Goal: Find specific page/section: Find specific page/section

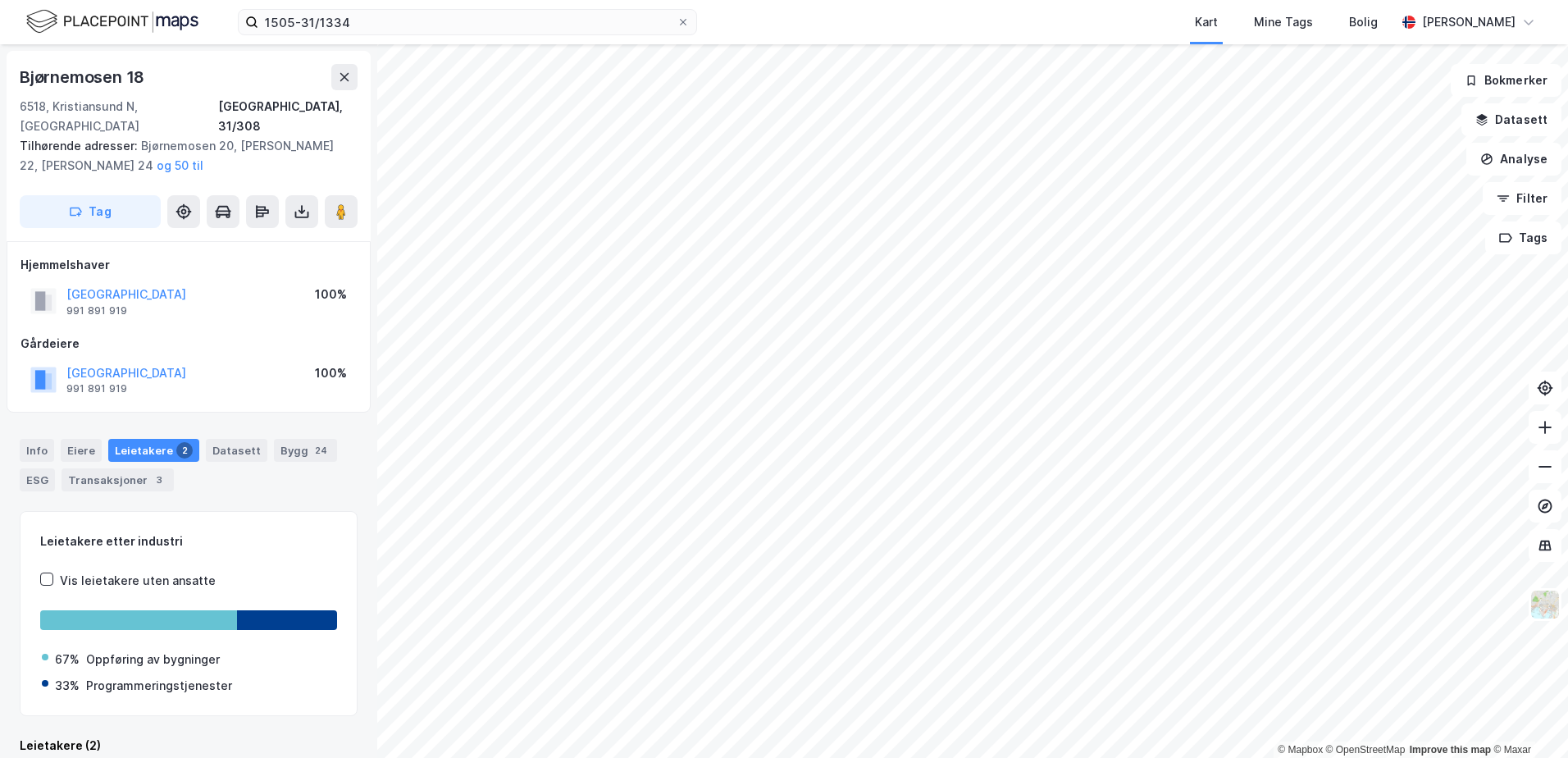
scroll to position [3, 0]
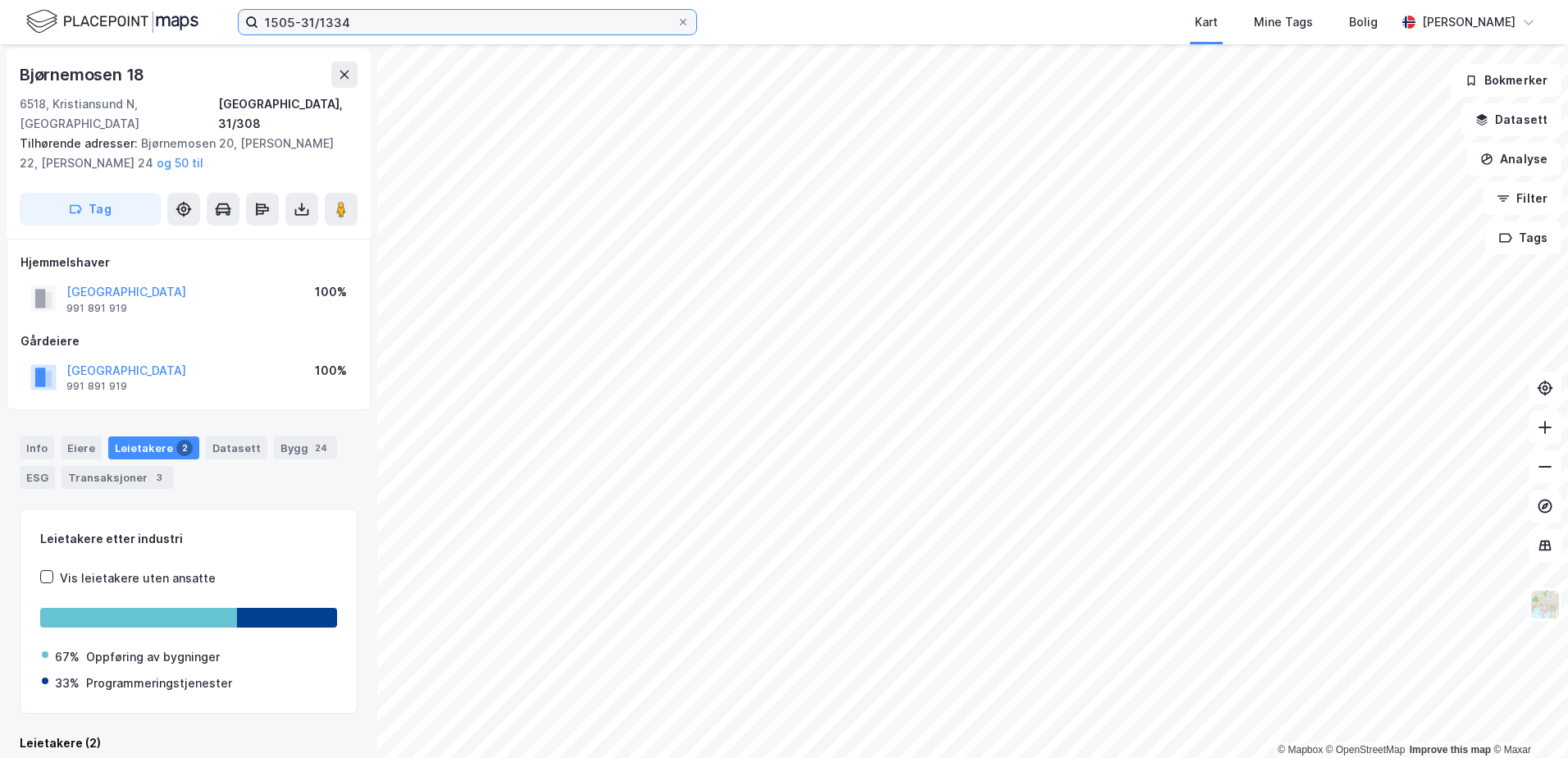
click at [330, 24] on input "1505-31/1334" at bounding box center [467, 22] width 418 height 24
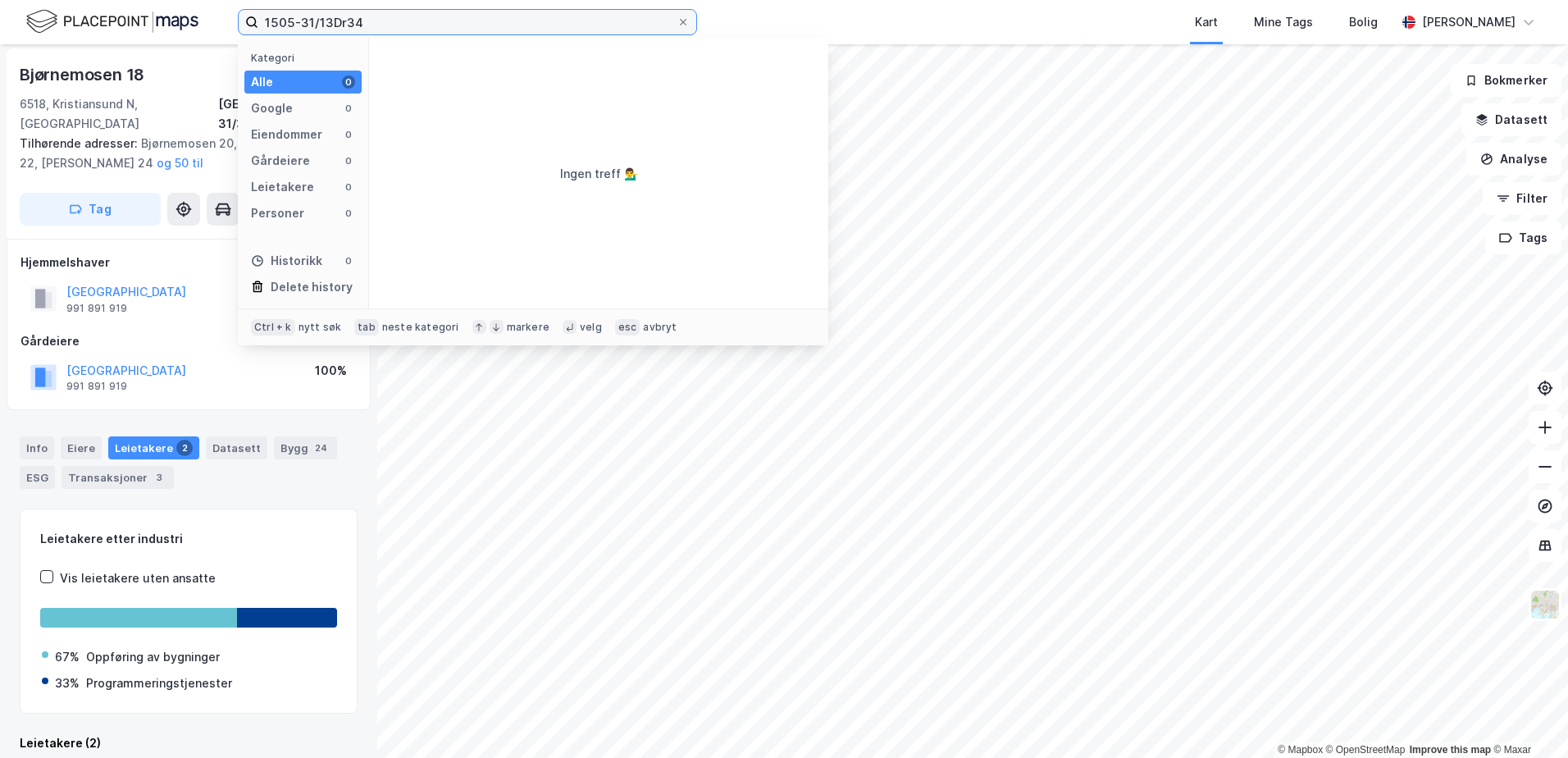
drag, startPoint x: 364, startPoint y: 21, endPoint x: 232, endPoint y: 13, distance: 132.2
click at [231, 15] on div "1505-31/13Dr34 Kategori Alle 0 Google 0 Eiendommer 0 Gårdeiere 0 Leietakere 0 P…" at bounding box center [784, 22] width 1568 height 44
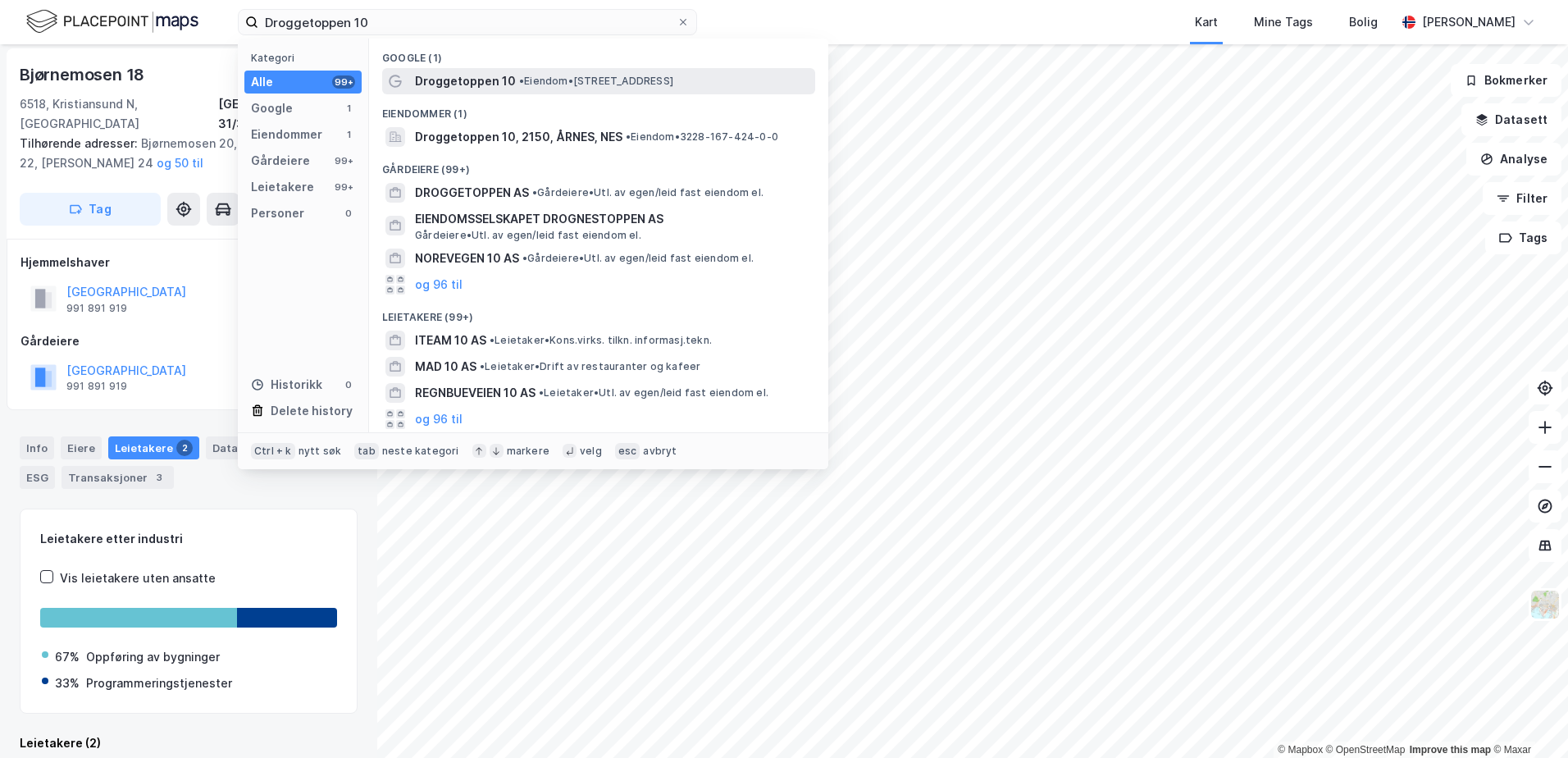
click at [510, 87] on span "Droggetoppen 10" at bounding box center [465, 81] width 101 height 20
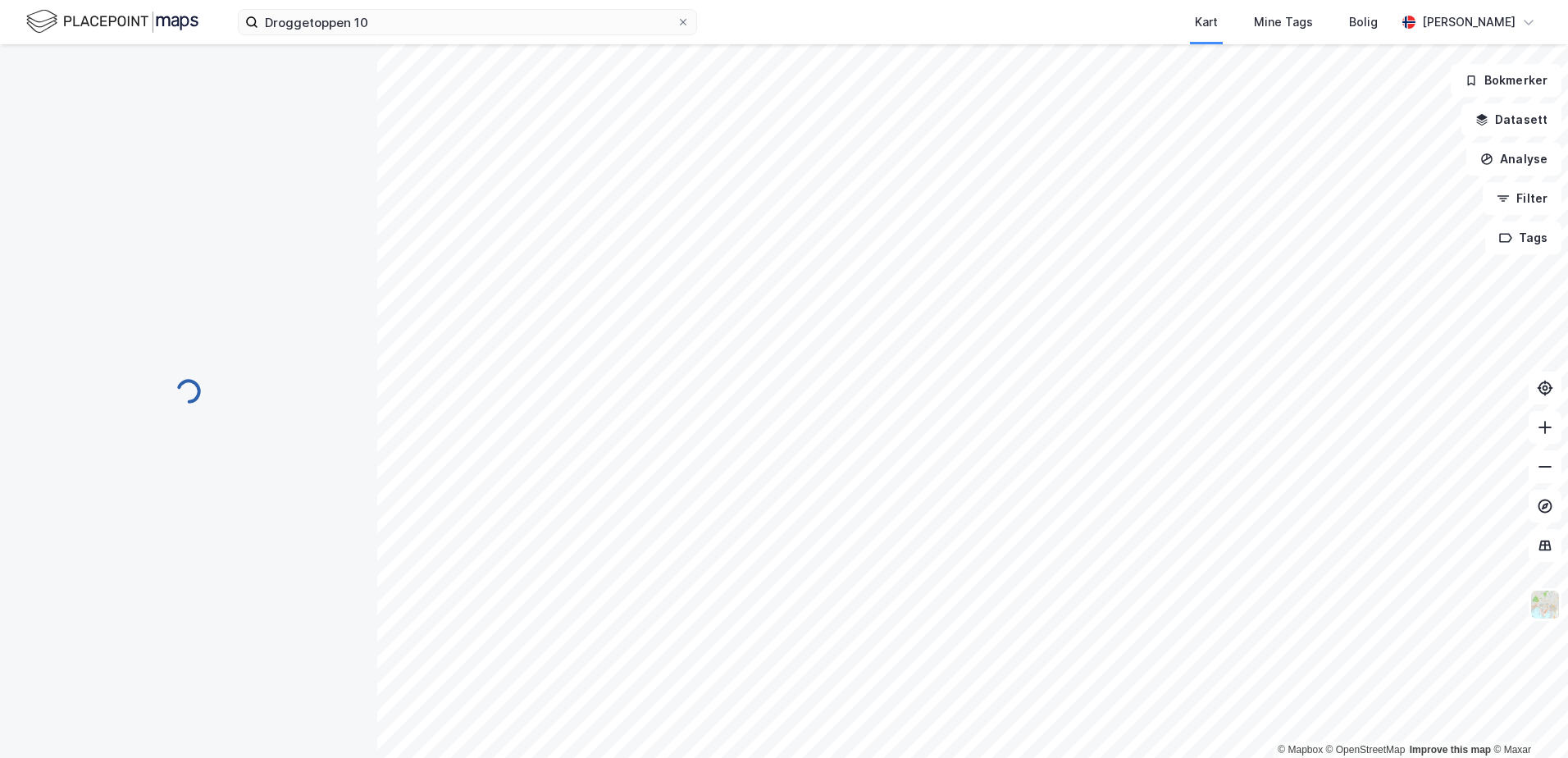
scroll to position [3, 0]
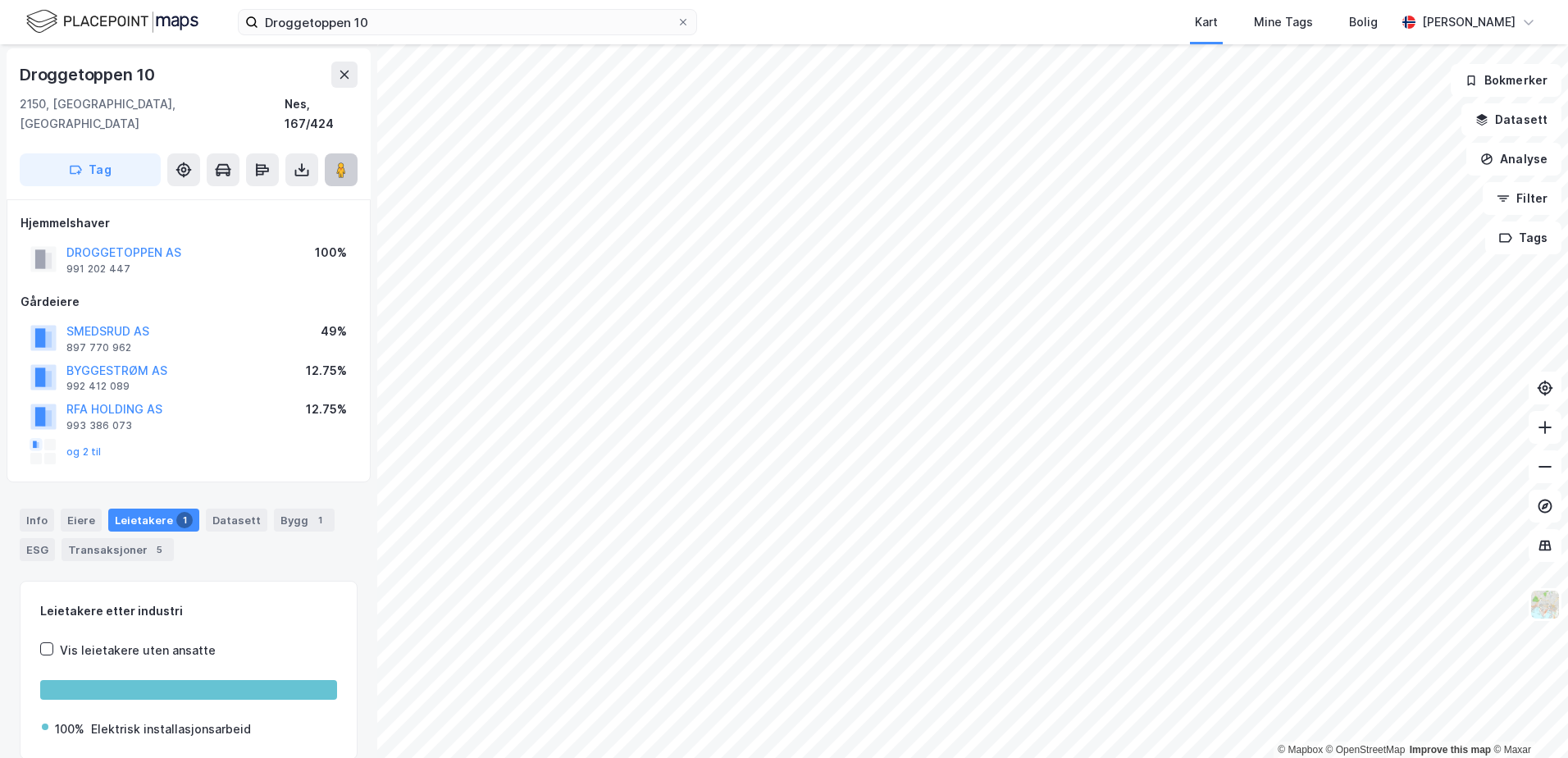
click at [349, 154] on button at bounding box center [342, 170] width 33 height 33
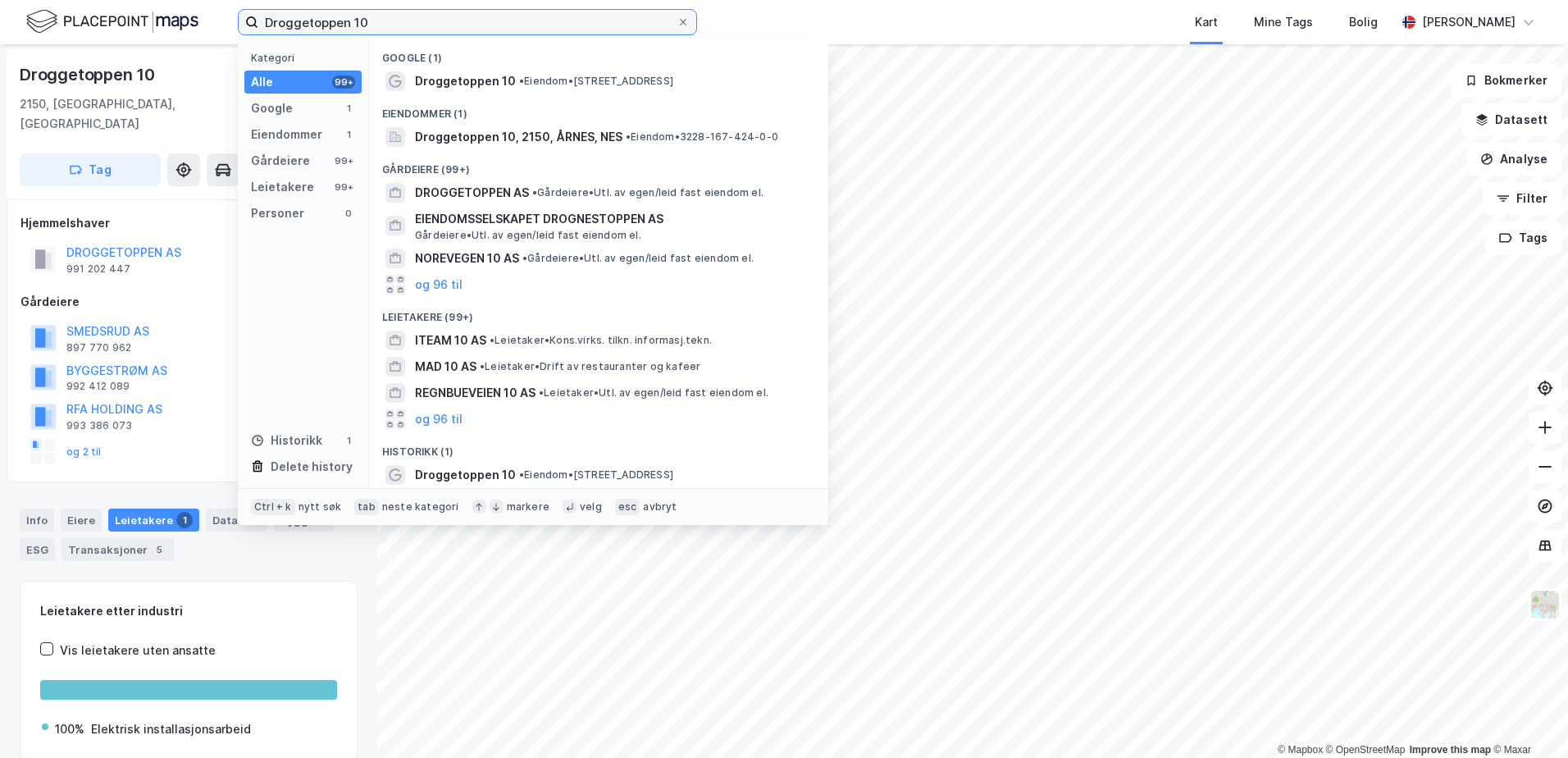
drag, startPoint x: 373, startPoint y: 28, endPoint x: 246, endPoint y: 26, distance: 127.0
click at [246, 26] on label "Droggetoppen 10" at bounding box center [467, 22] width 459 height 26
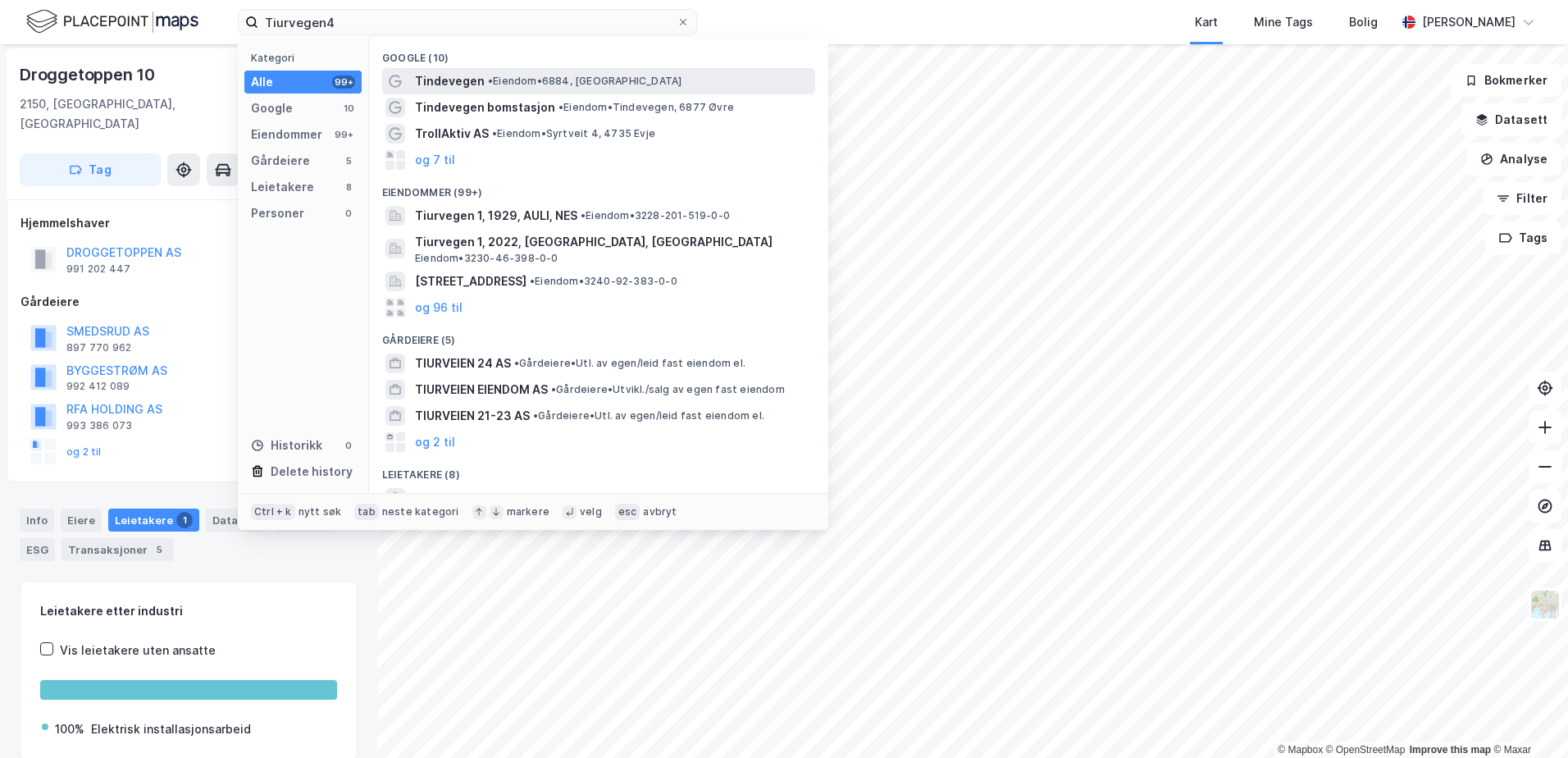
click at [504, 85] on span "• Eiendom • 6884, [GEOGRAPHIC_DATA]" at bounding box center [584, 81] width 193 height 13
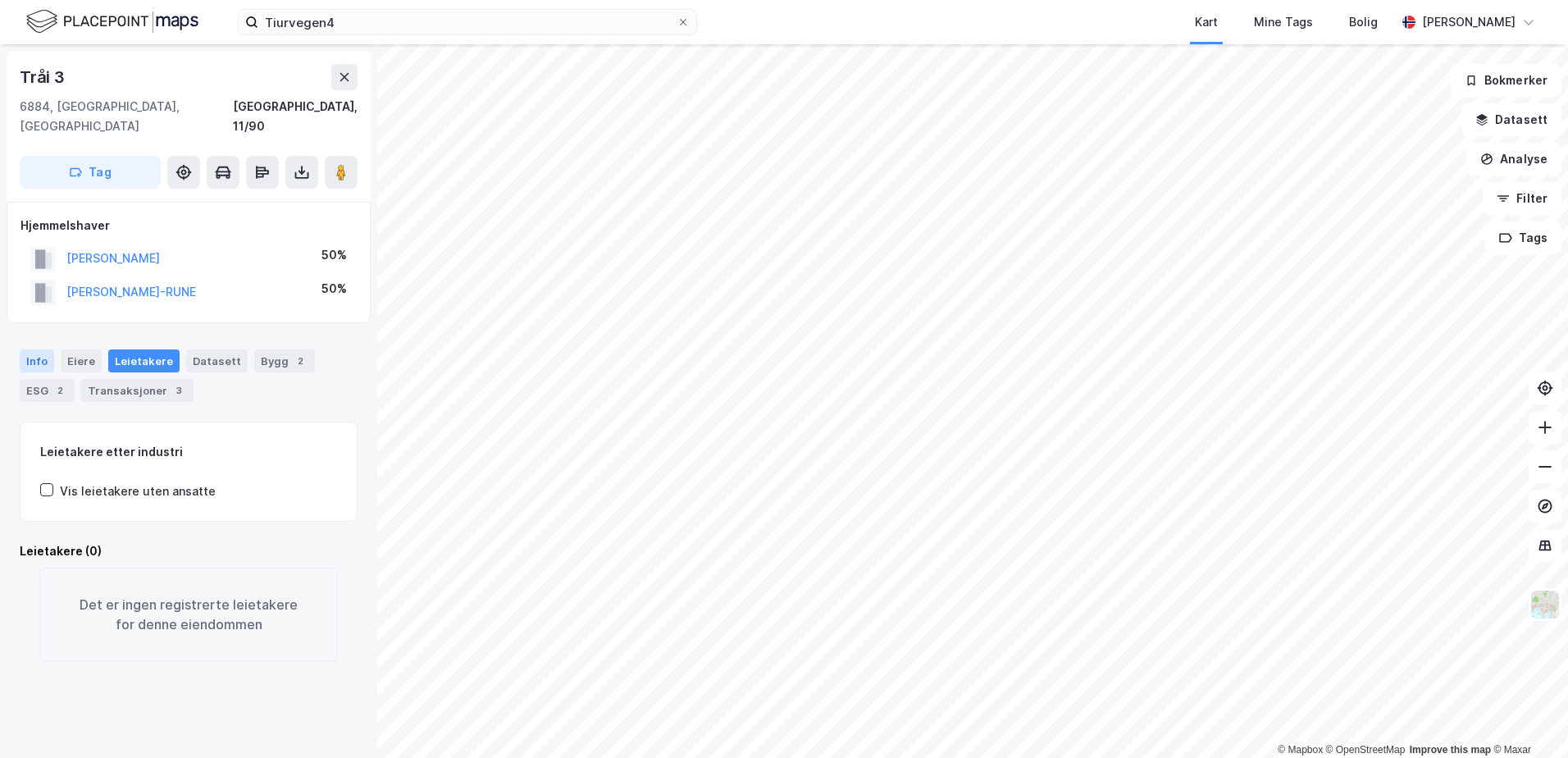
click at [34, 350] on div "Info" at bounding box center [37, 361] width 35 height 23
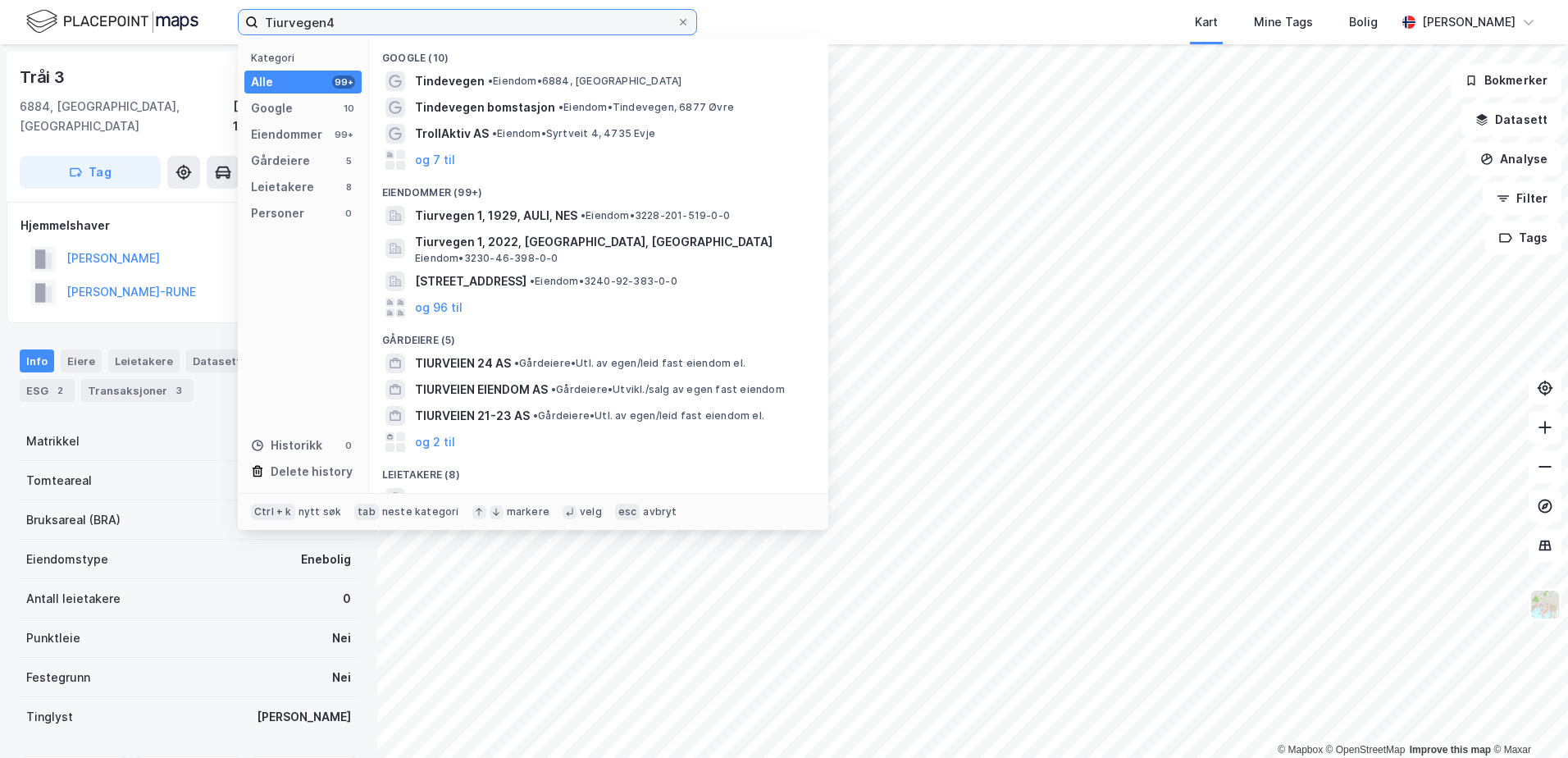
click at [334, 20] on input "Tiurvegen4" at bounding box center [467, 22] width 418 height 24
click at [386, 28] on input "Tiurvegen4" at bounding box center [467, 22] width 418 height 24
click at [322, 23] on input "Tiurvegen4" at bounding box center [467, 22] width 418 height 24
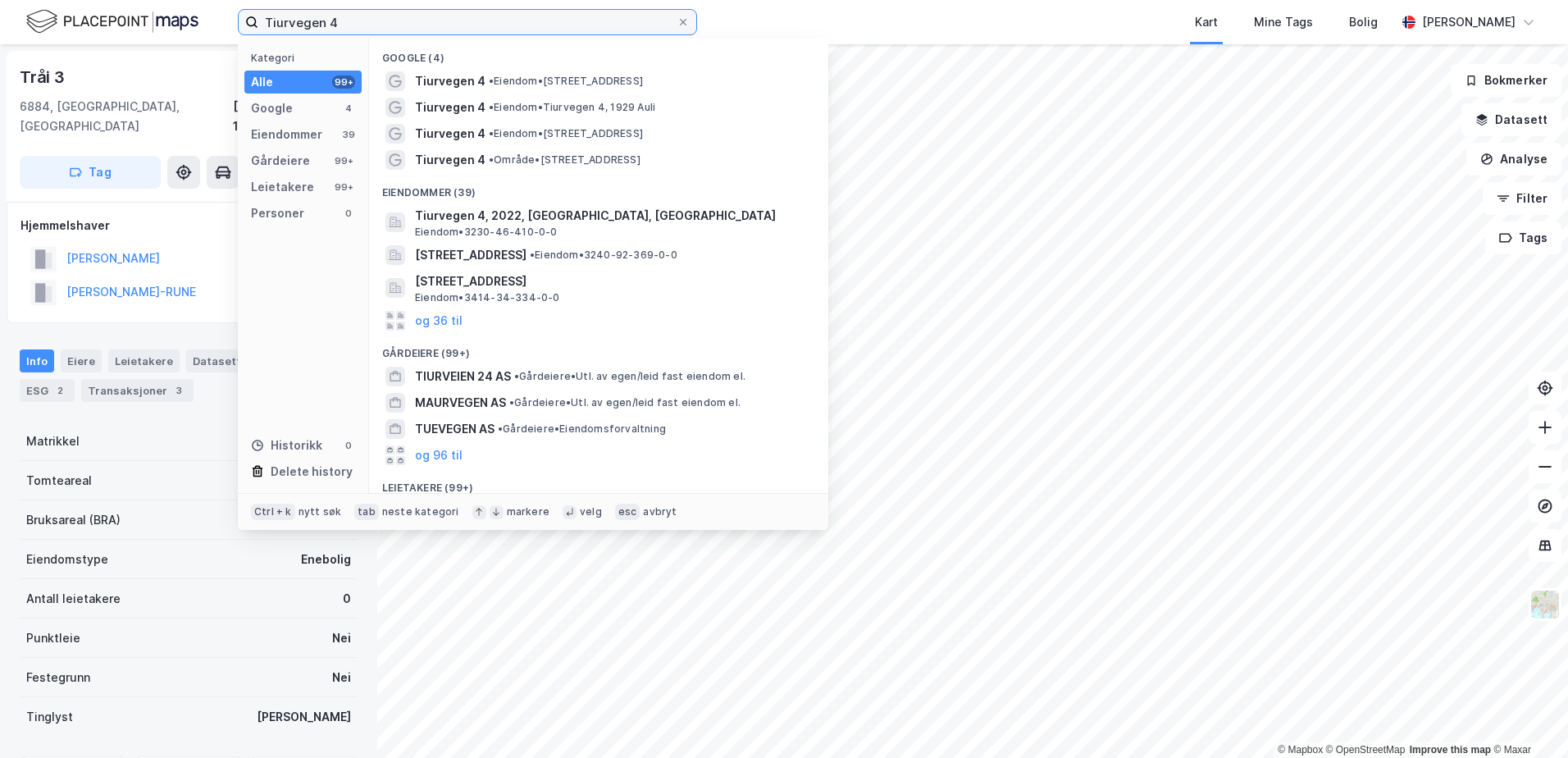
click at [341, 16] on input "Tiurvegen 4" at bounding box center [467, 22] width 418 height 24
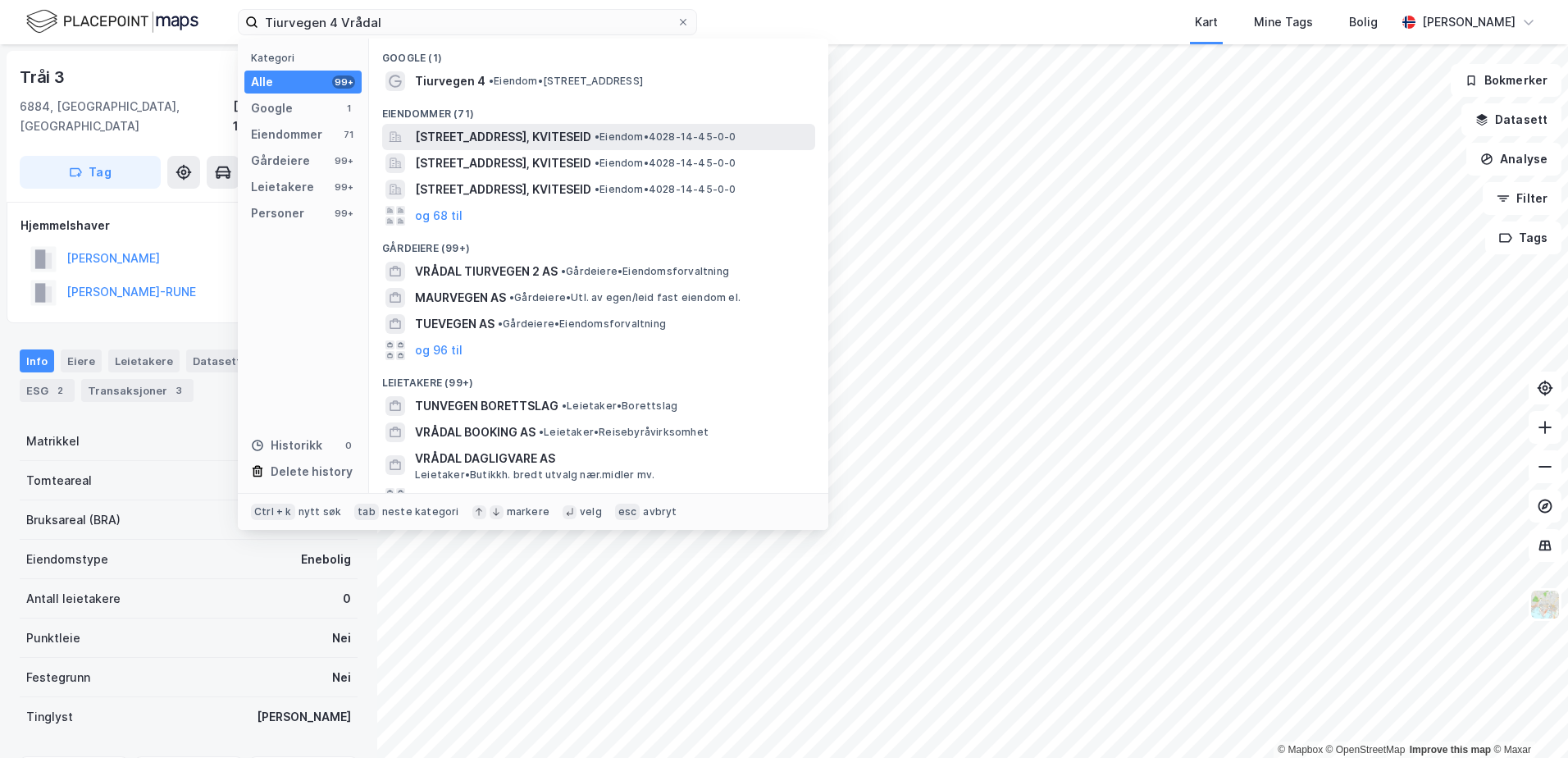
click at [457, 136] on span "[STREET_ADDRESS], KVITESEID" at bounding box center [503, 137] width 176 height 20
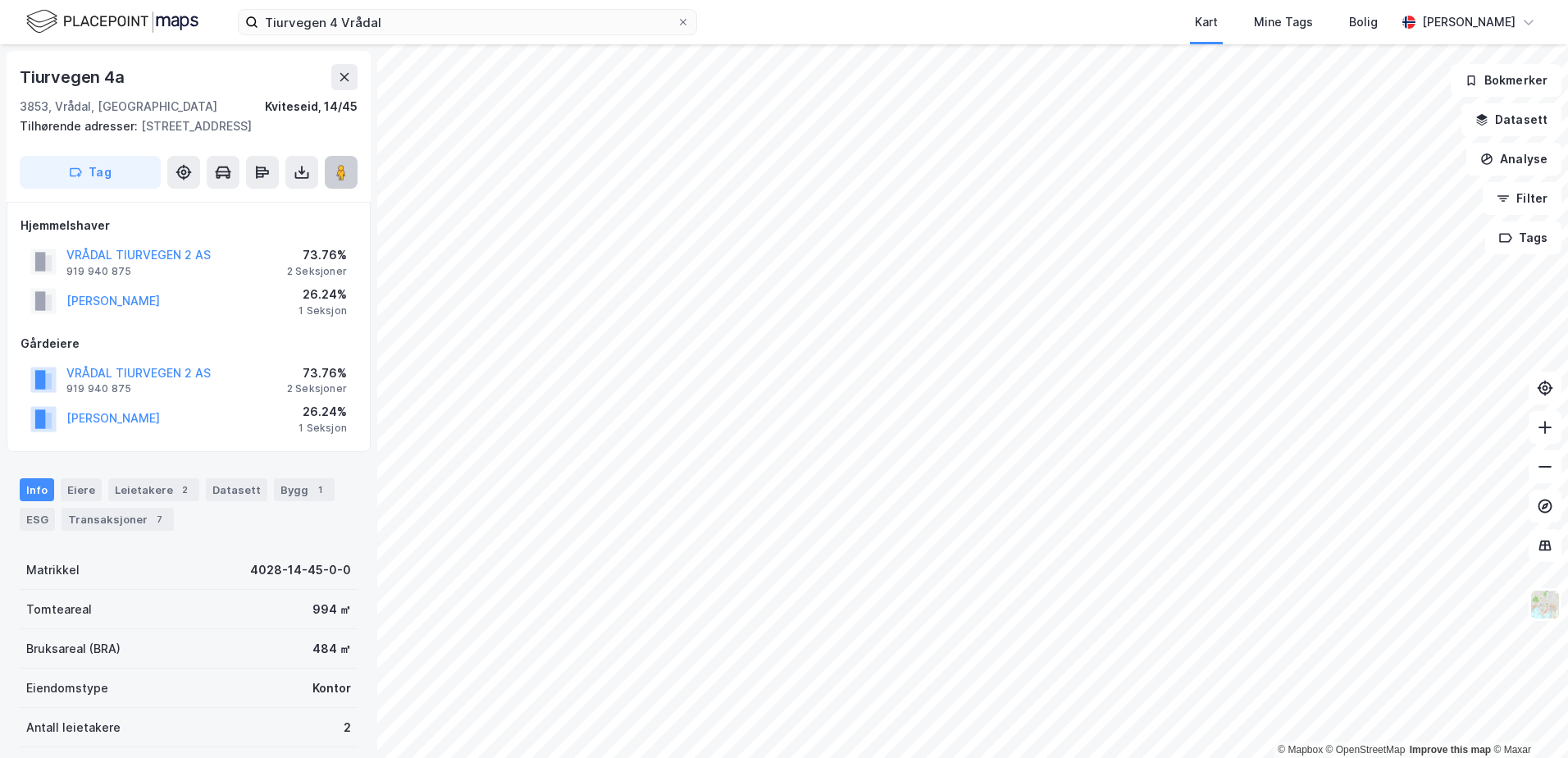
click at [339, 170] on image at bounding box center [341, 172] width 10 height 16
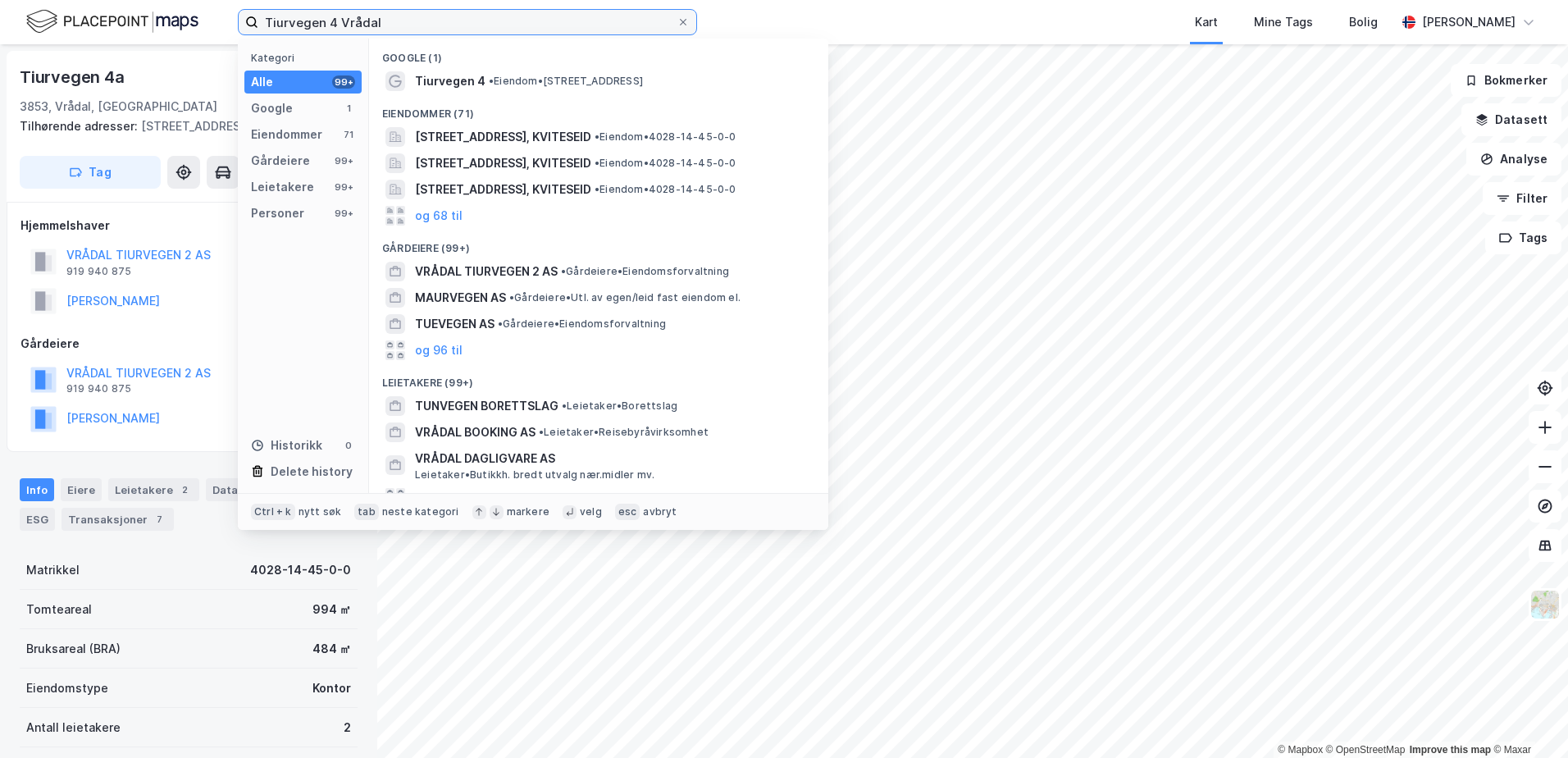
drag, startPoint x: 383, startPoint y: 23, endPoint x: 224, endPoint y: 3, distance: 160.3
click at [256, 29] on label "Tiurvegen 4 Vrådal" at bounding box center [467, 22] width 459 height 26
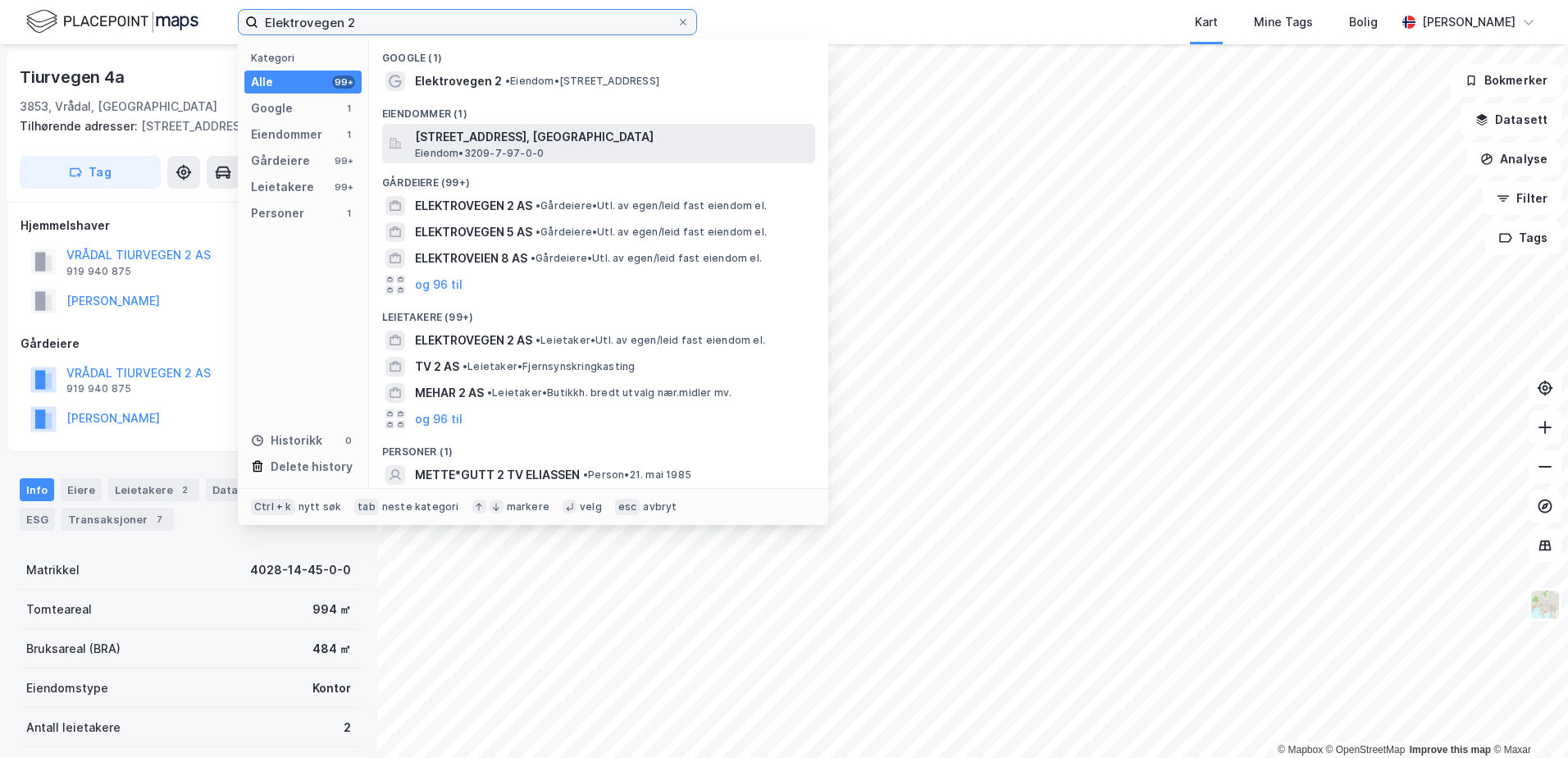
type input "Elektrovegen 2"
click at [550, 144] on span "[STREET_ADDRESS], [GEOGRAPHIC_DATA]" at bounding box center [612, 137] width 394 height 20
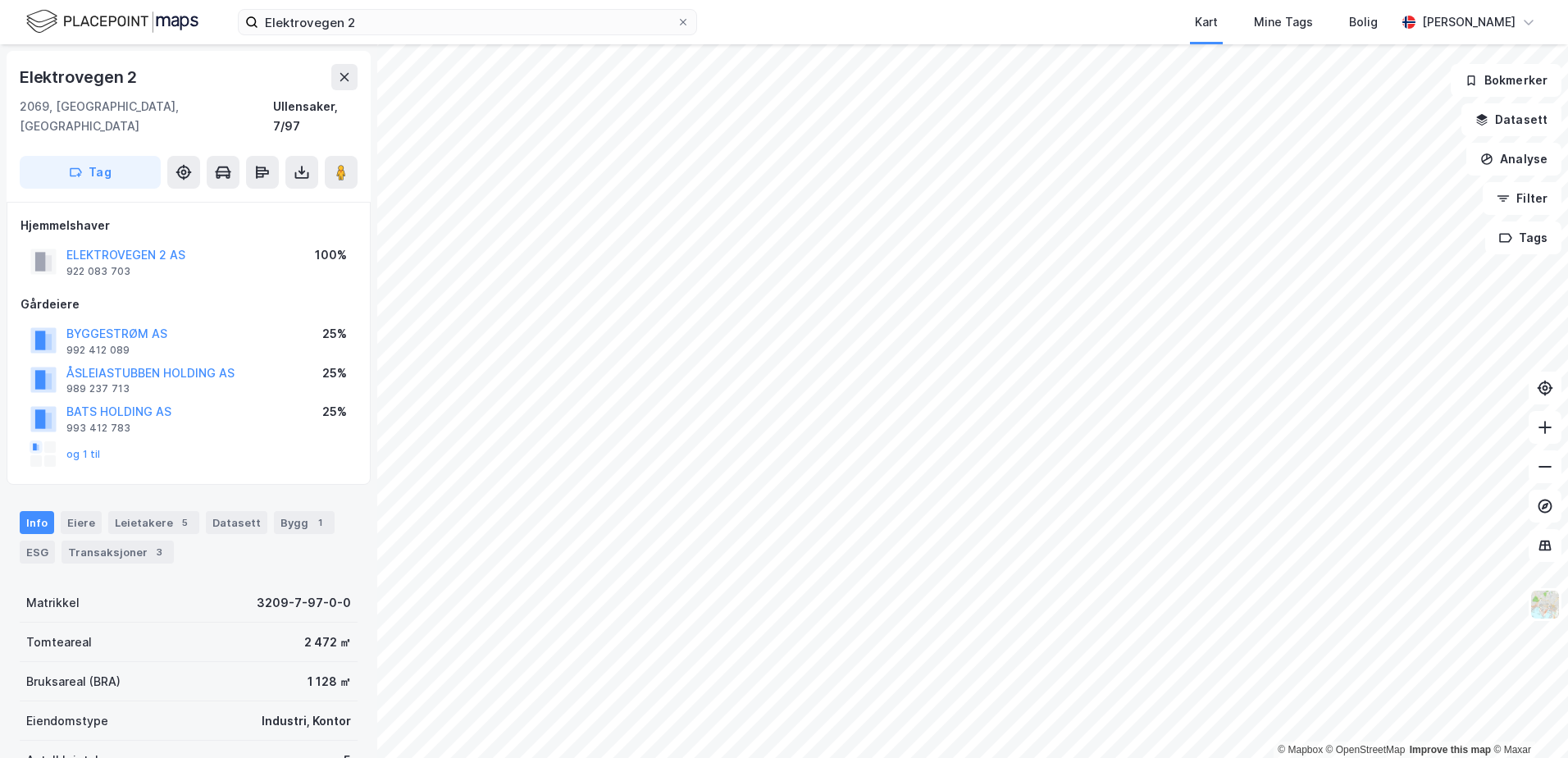
scroll to position [1, 0]
click at [344, 163] on image at bounding box center [341, 171] width 10 height 16
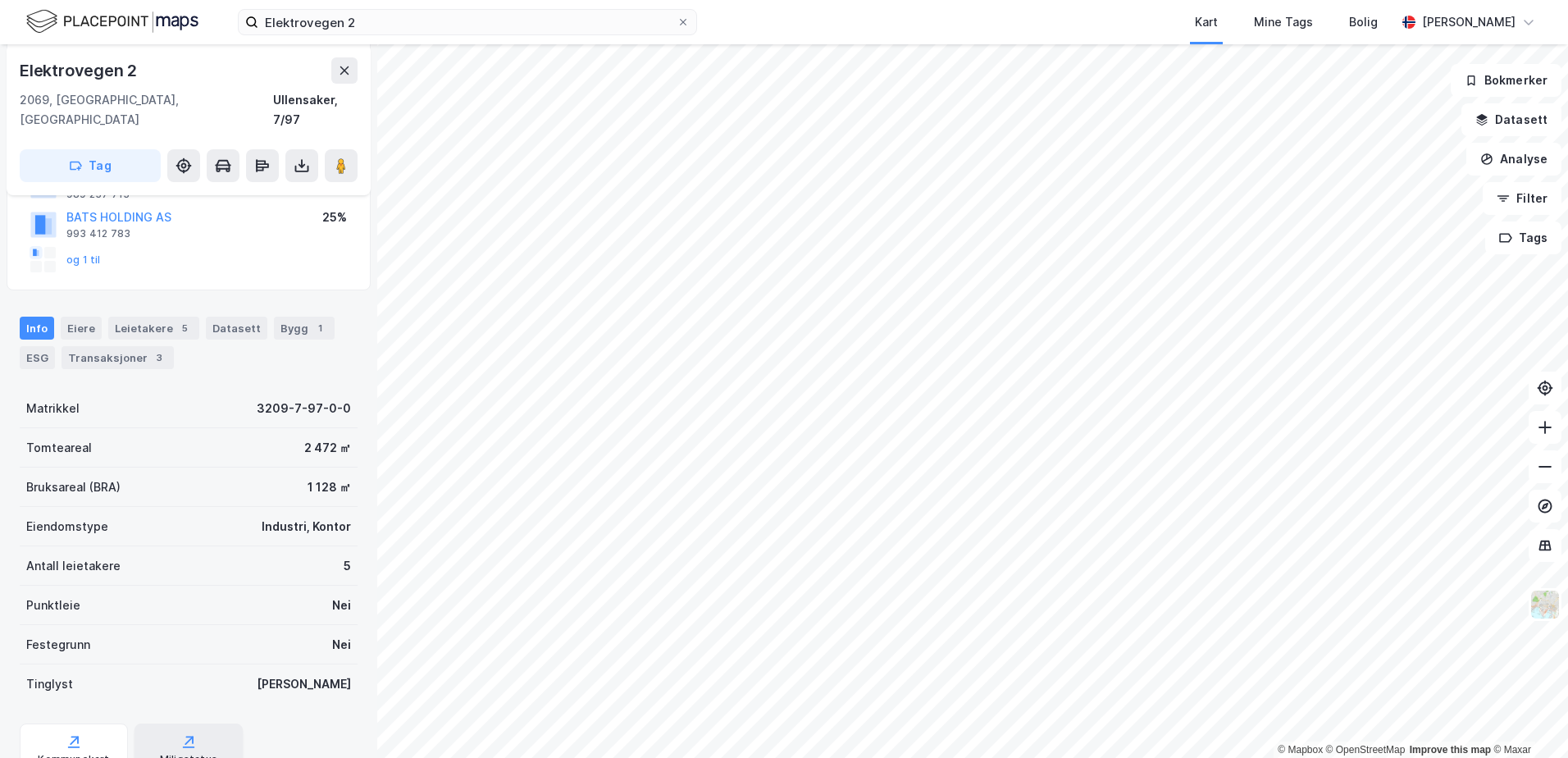
scroll to position [246, 0]
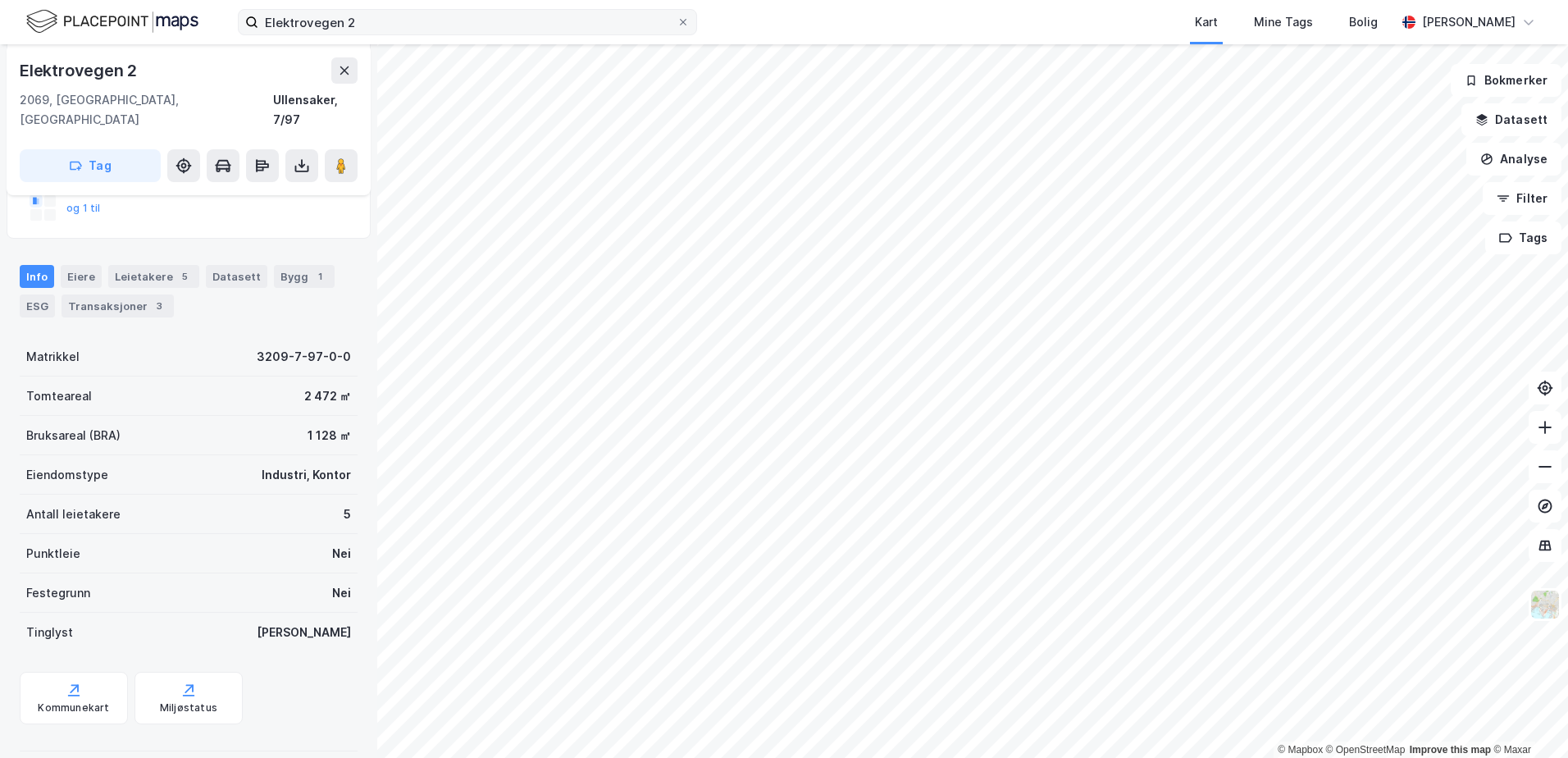
click at [687, 24] on icon at bounding box center [682, 22] width 10 height 10
click at [676, 24] on input "Elektrovegen 2" at bounding box center [467, 22] width 418 height 24
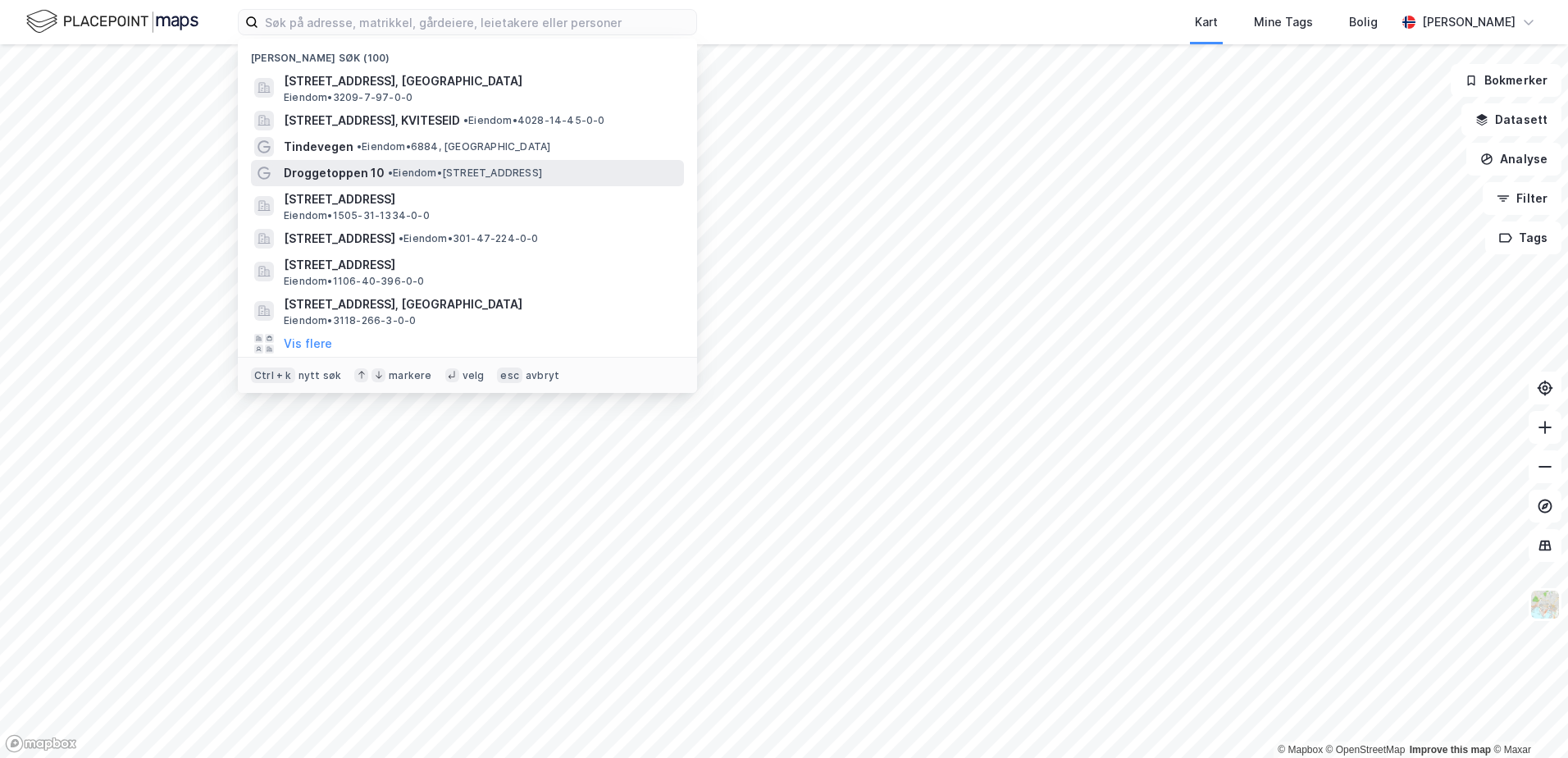
click at [331, 176] on span "Droggetoppen 10" at bounding box center [334, 173] width 101 height 20
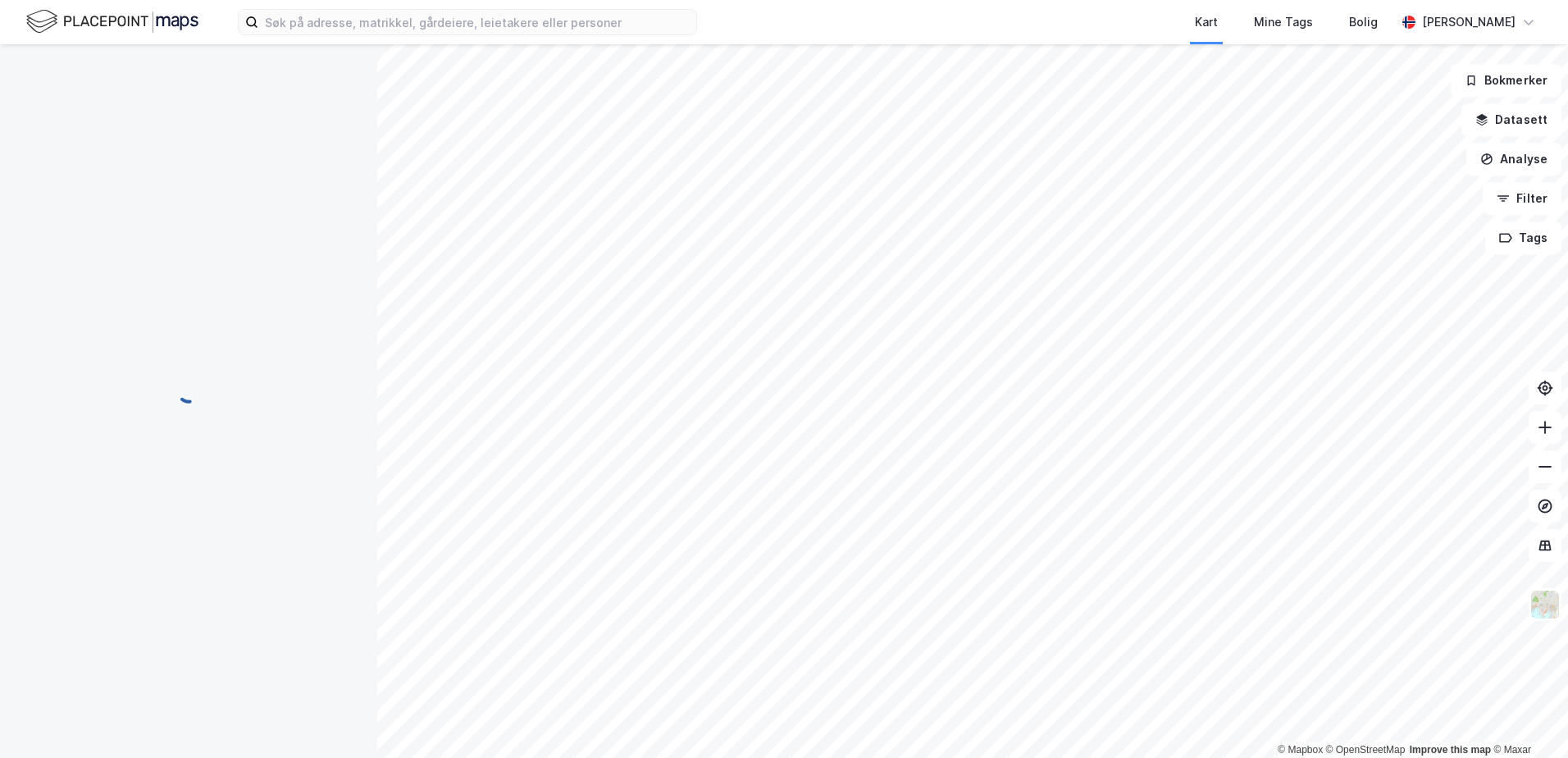
scroll to position [246, 0]
